Goal: Find specific page/section: Find specific page/section

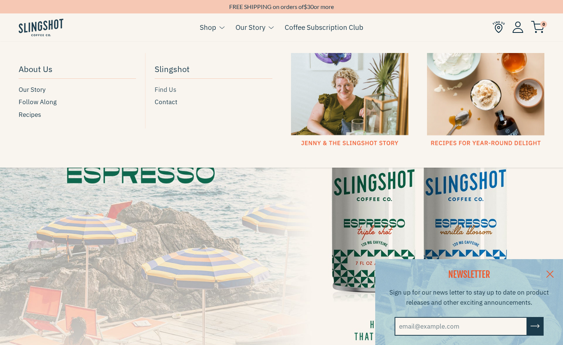
click at [168, 87] on span "Find Us" at bounding box center [166, 90] width 22 height 10
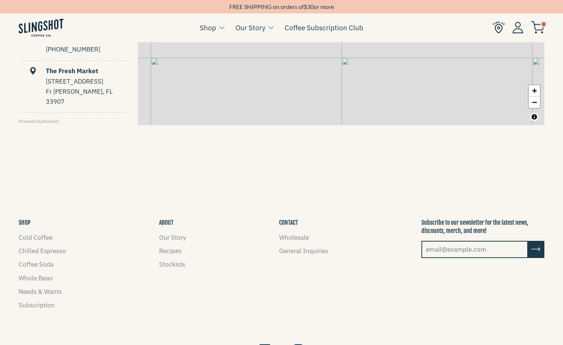
scroll to position [522, 0]
click at [169, 238] on link "Our Story" at bounding box center [172, 237] width 27 height 8
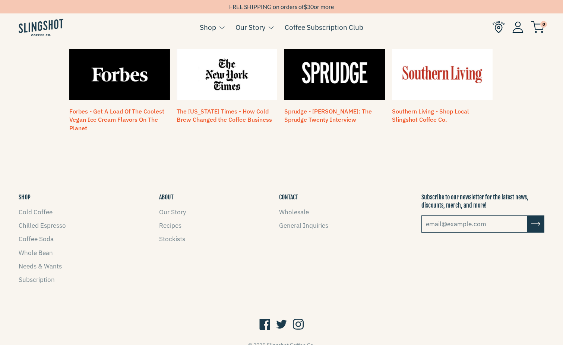
scroll to position [623, 0]
